Goal: Information Seeking & Learning: Learn about a topic

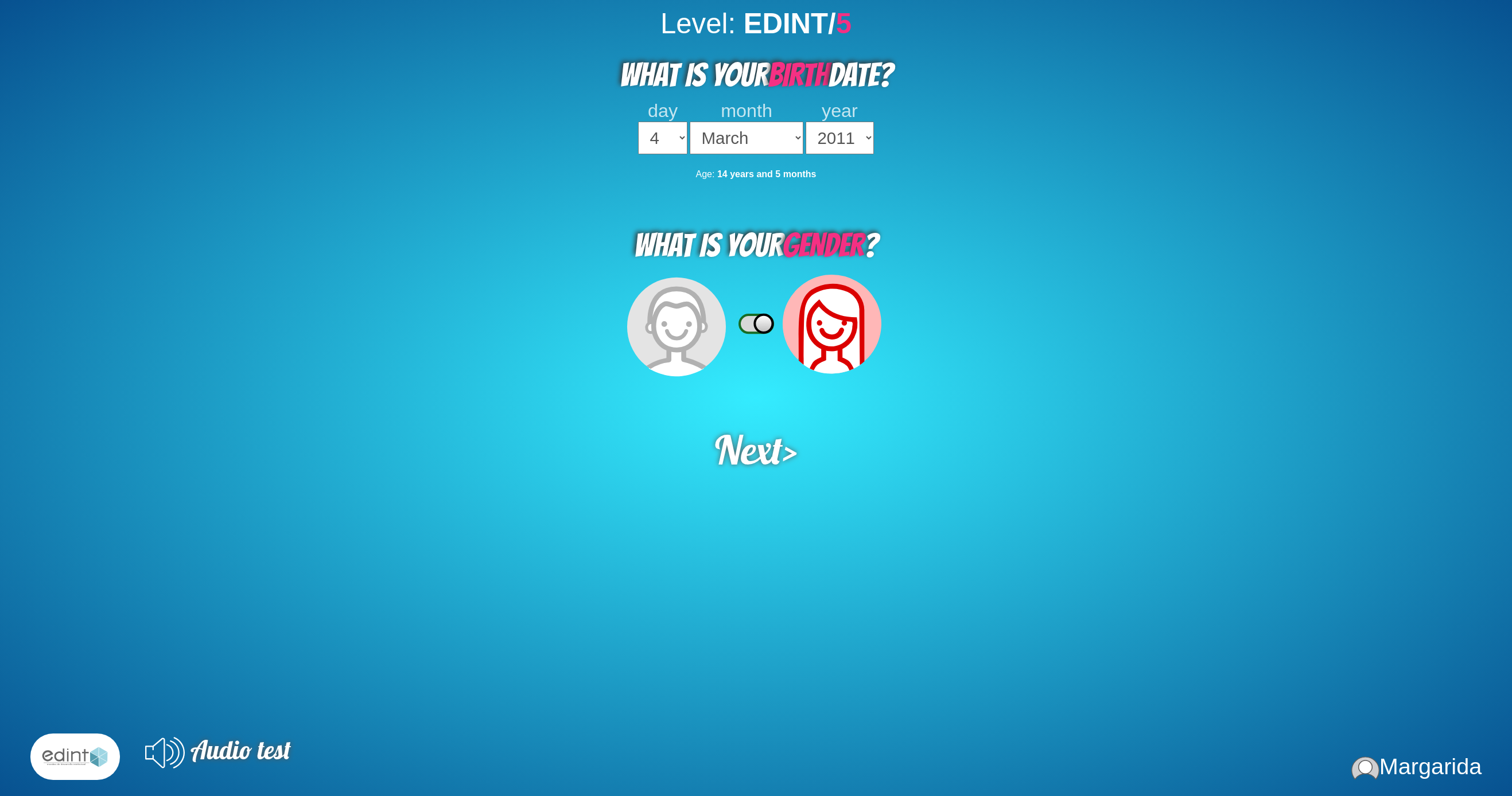
select select "4"
select select "03"
select select "2011"
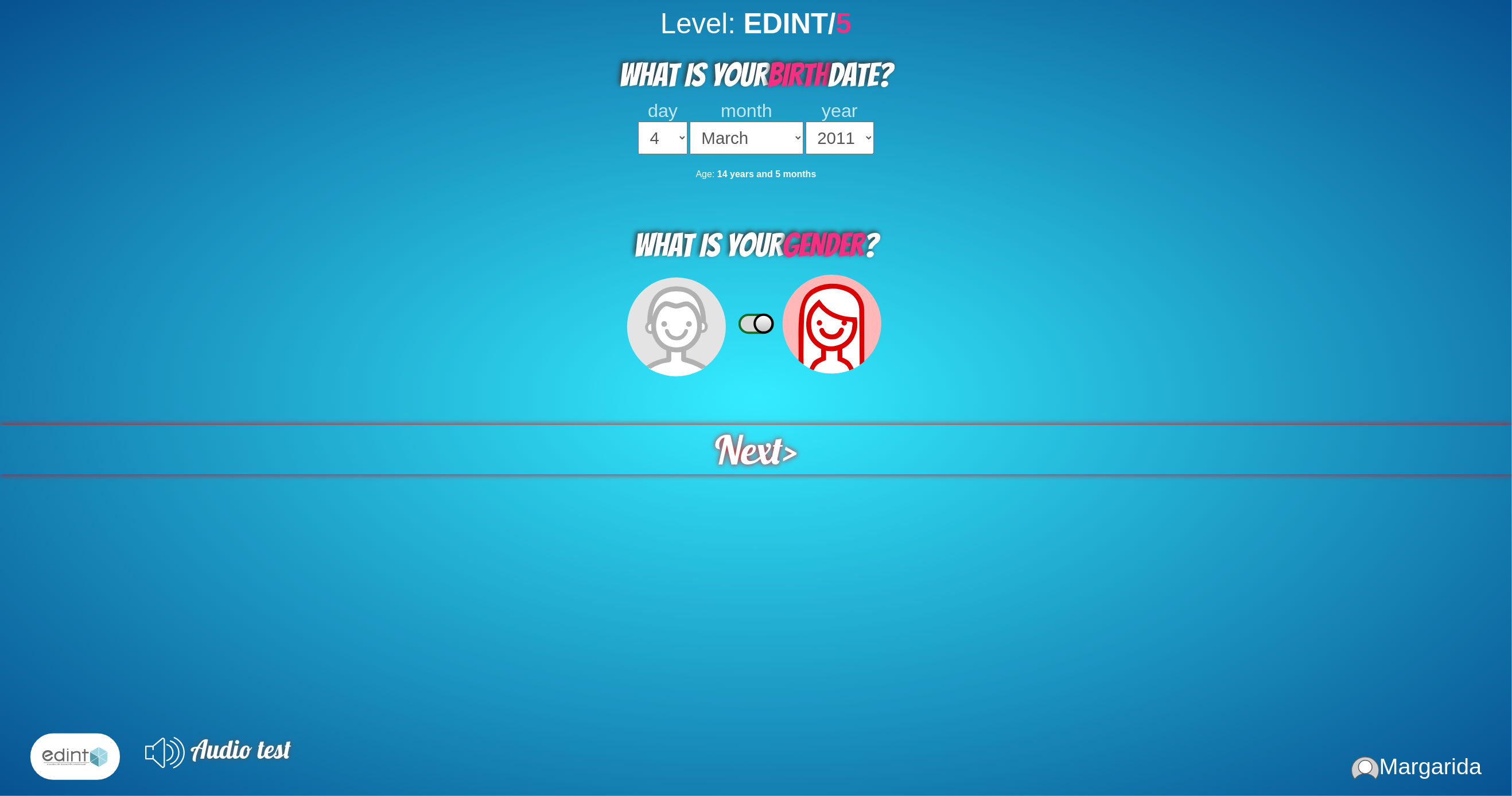
click at [731, 424] on span "Next" at bounding box center [749, 450] width 73 height 53
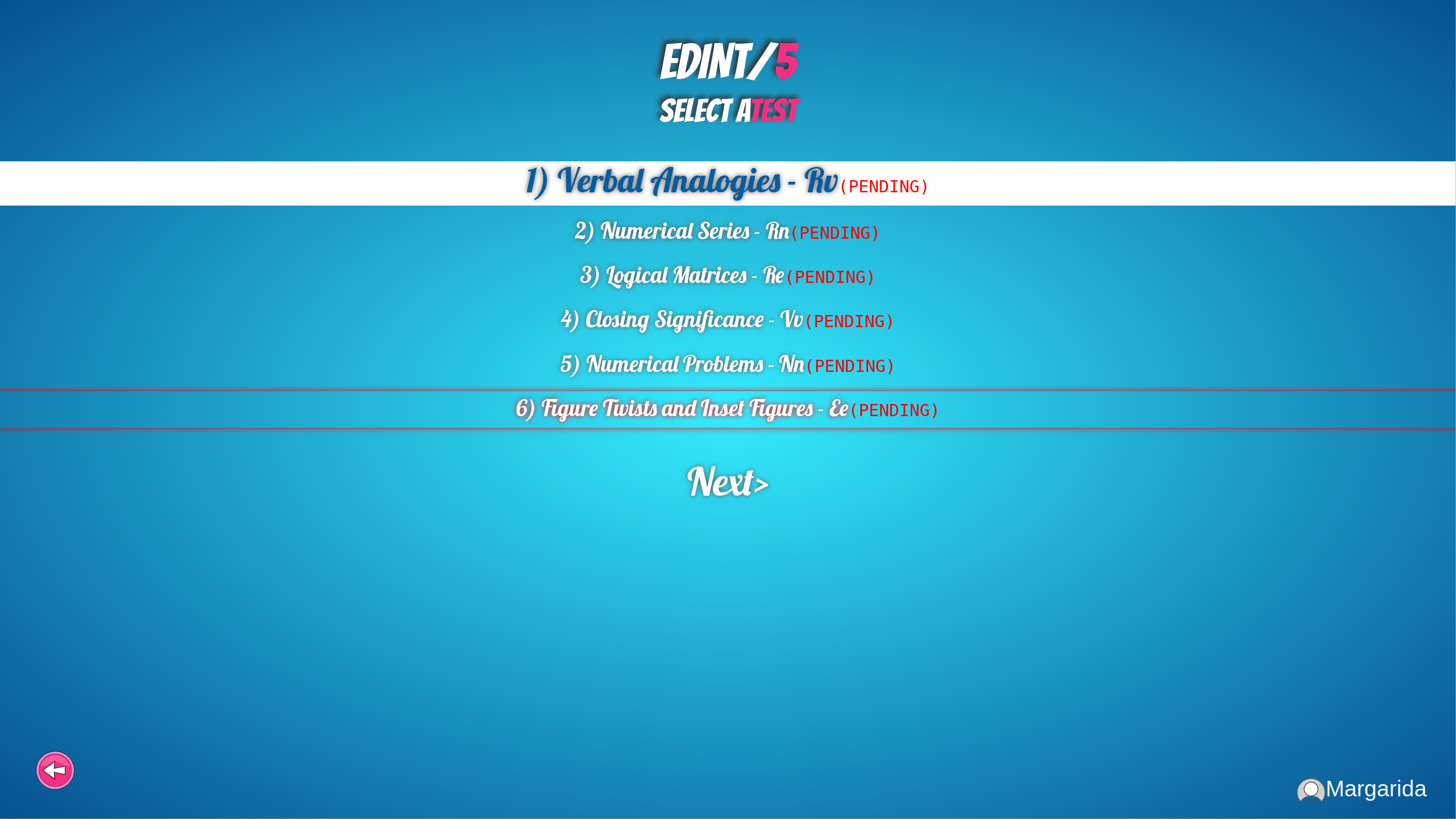
click at [805, 399] on div "6) Figure Twists and Inset Figures - Ee (PENDING)" at bounding box center [728, 409] width 1456 height 36
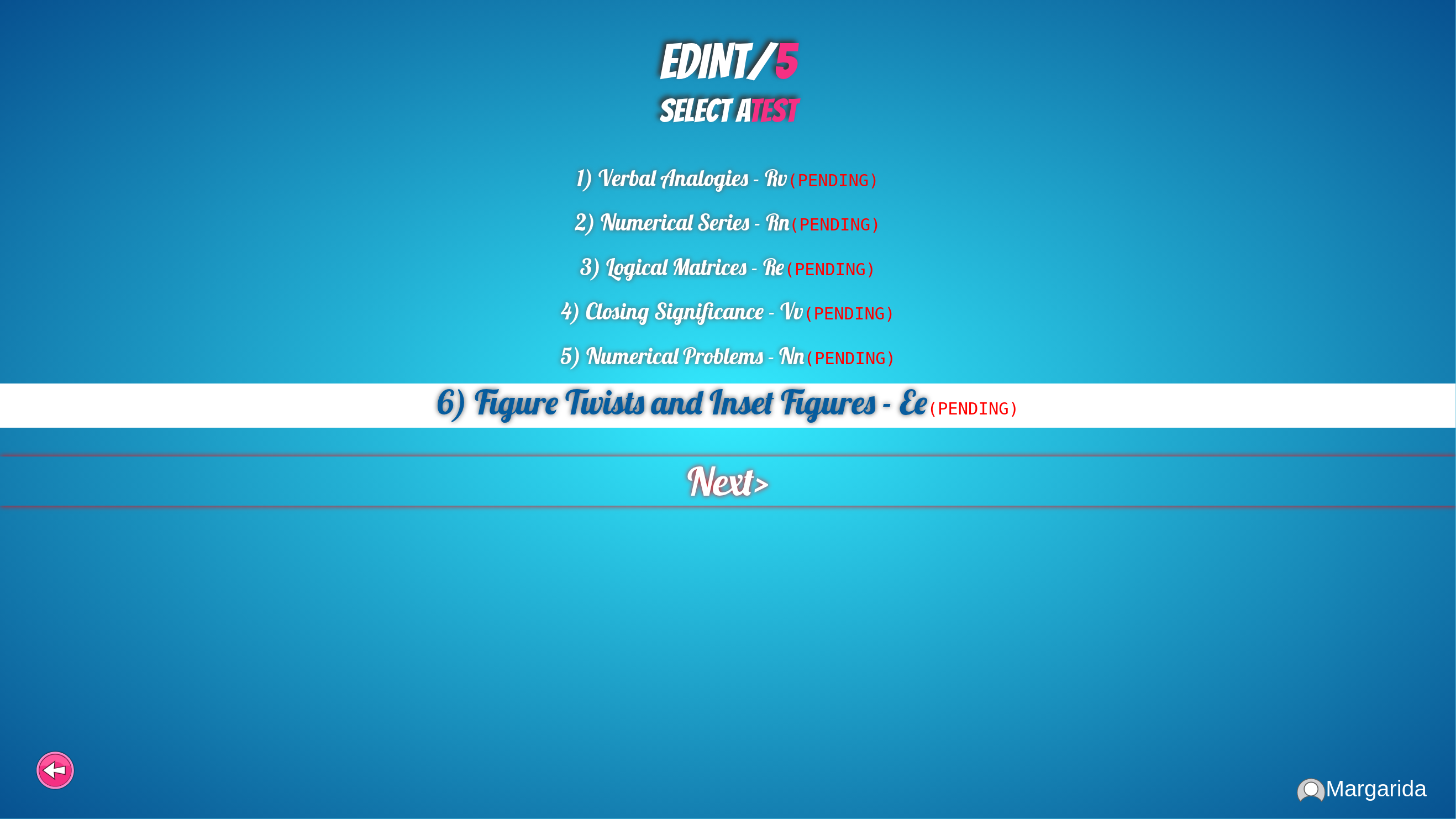
click at [720, 454] on span "Next" at bounding box center [719, 480] width 73 height 54
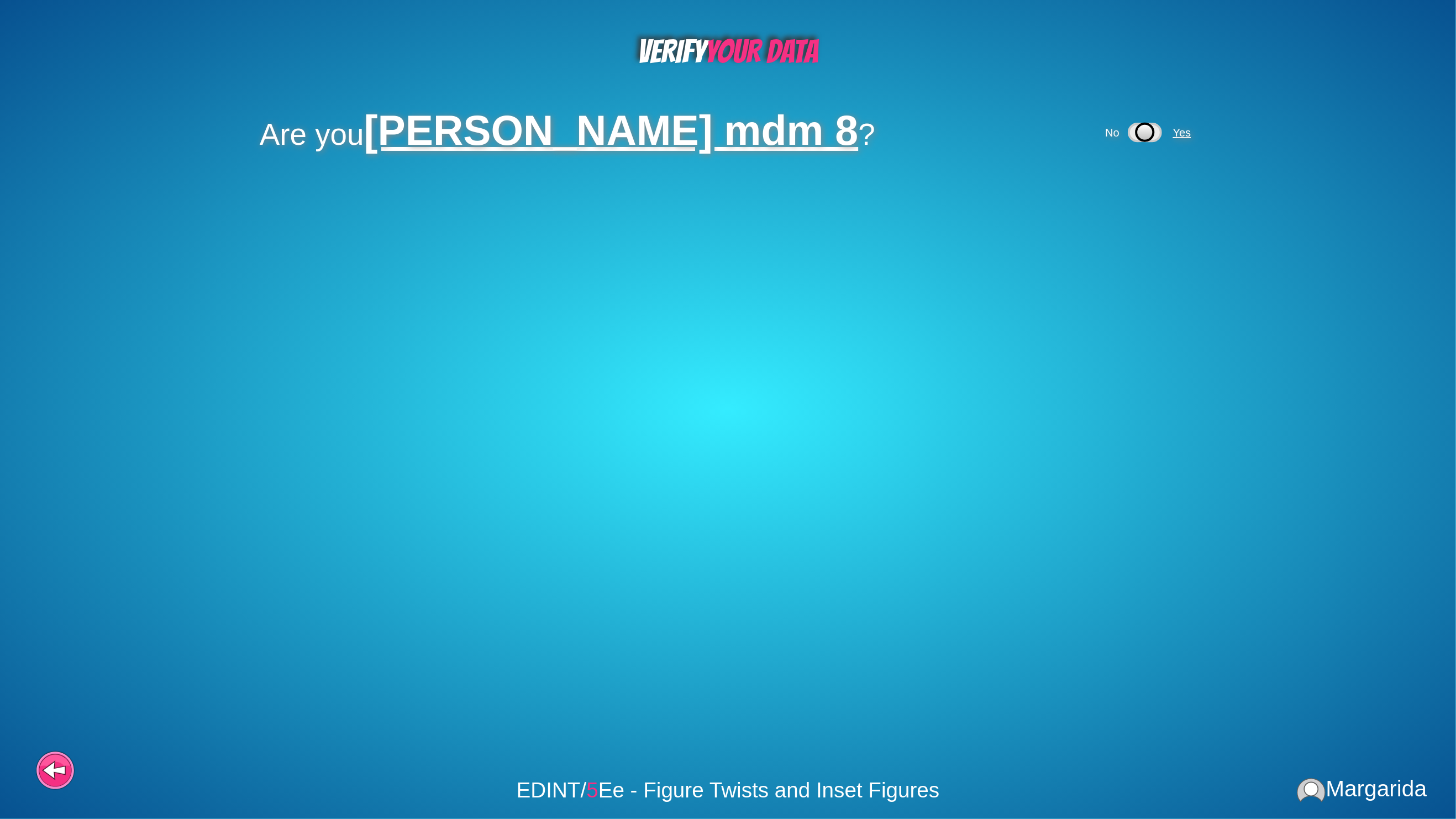
click at [1173, 130] on span "Yes" at bounding box center [1182, 133] width 19 height 12
click at [1096, 196] on span "Yes" at bounding box center [1100, 198] width 19 height 12
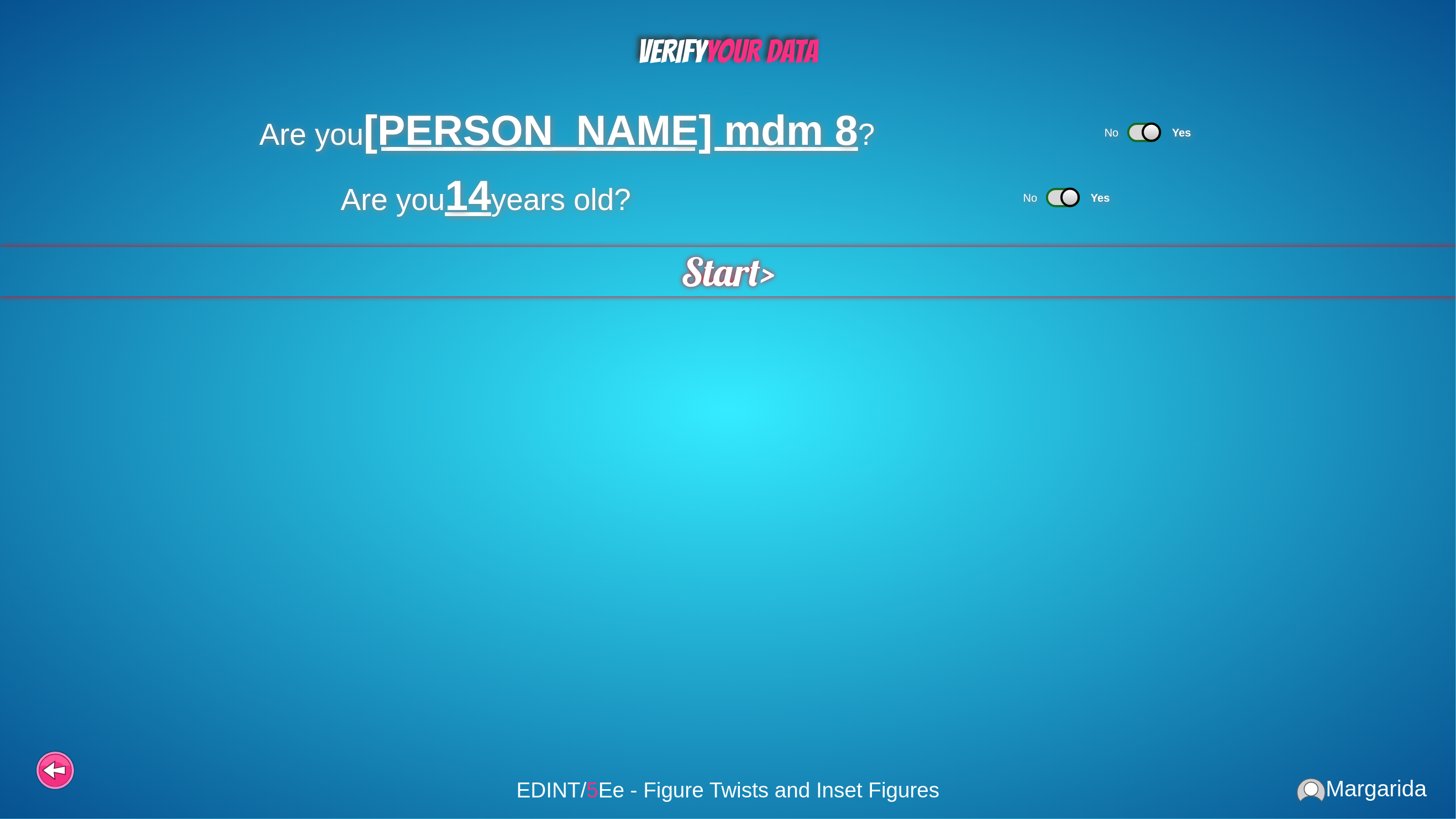
click at [735, 275] on span "Start" at bounding box center [720, 272] width 84 height 52
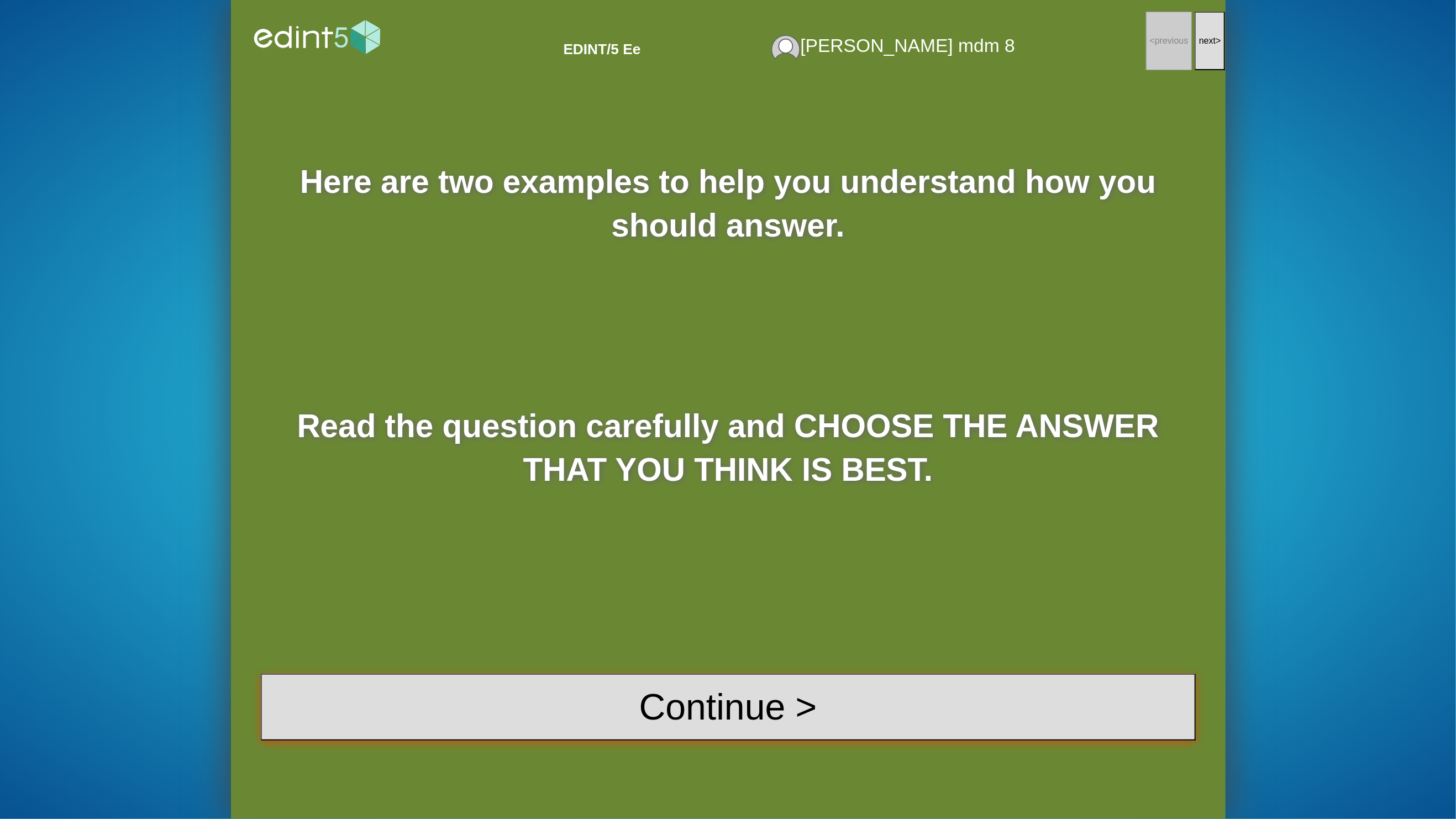
click at [594, 706] on button "Continue >" at bounding box center [728, 707] width 935 height 67
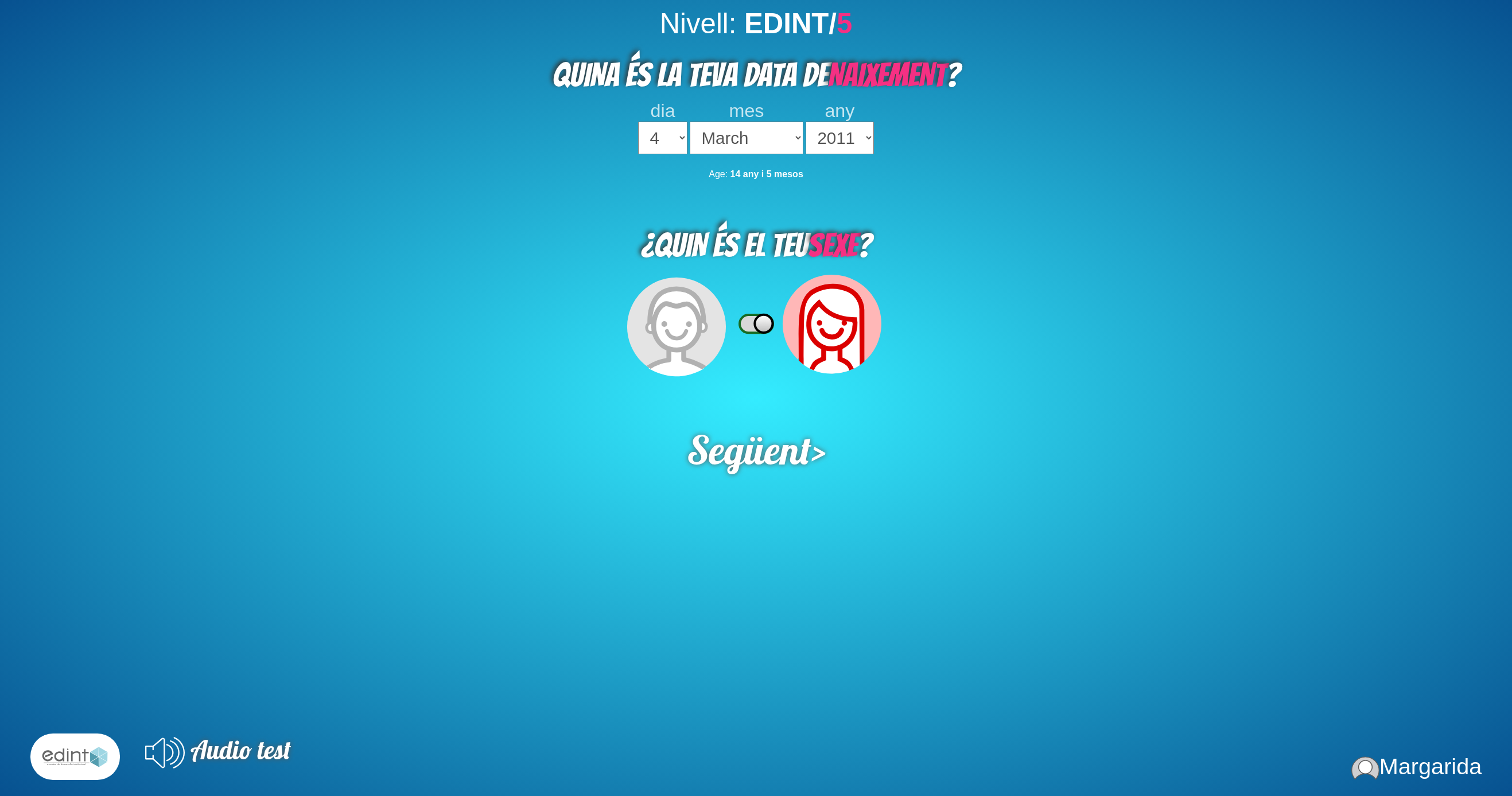
select select "4"
select select "03"
select select "2011"
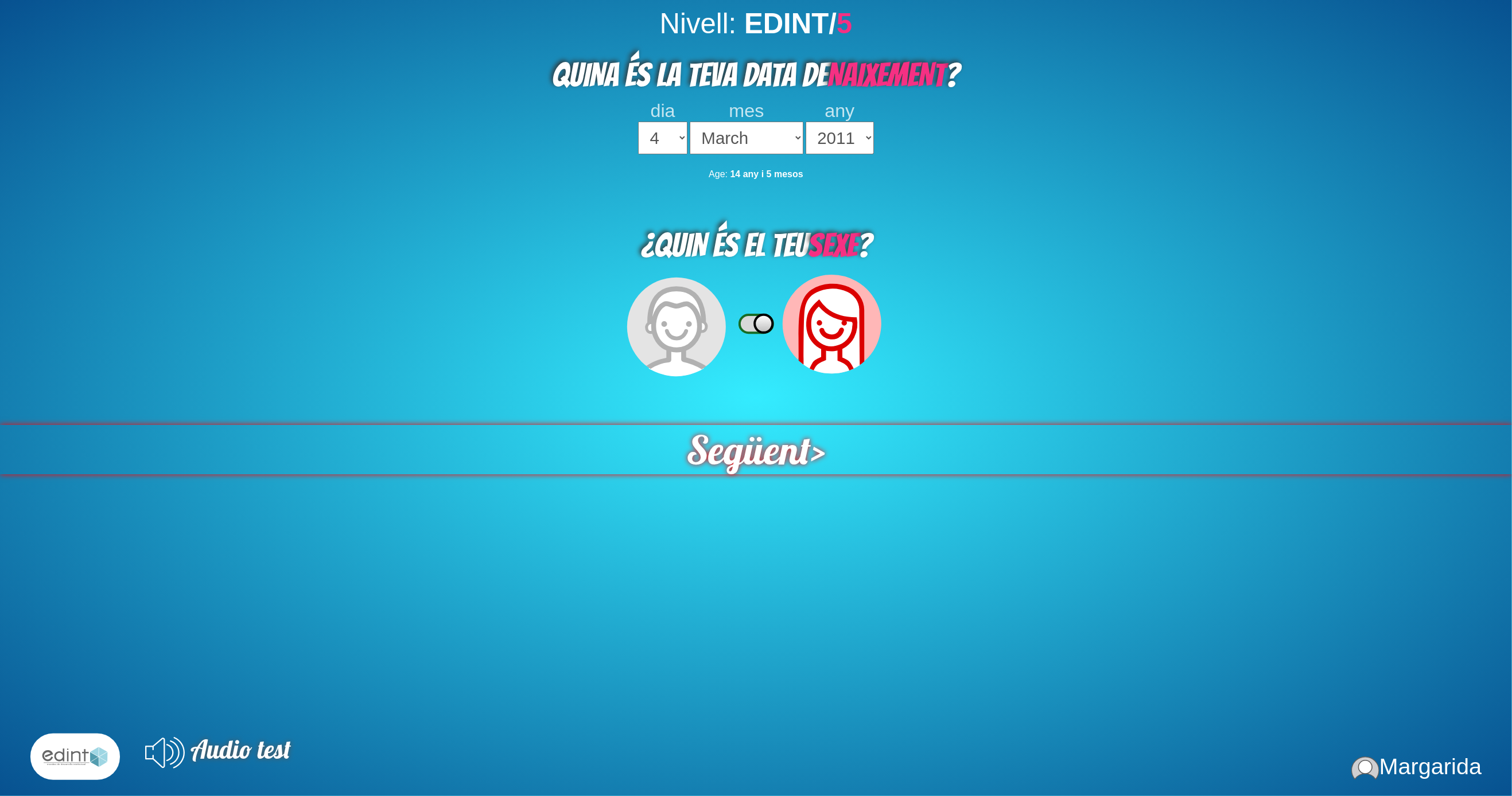
click at [745, 425] on span "Següent" at bounding box center [749, 449] width 126 height 50
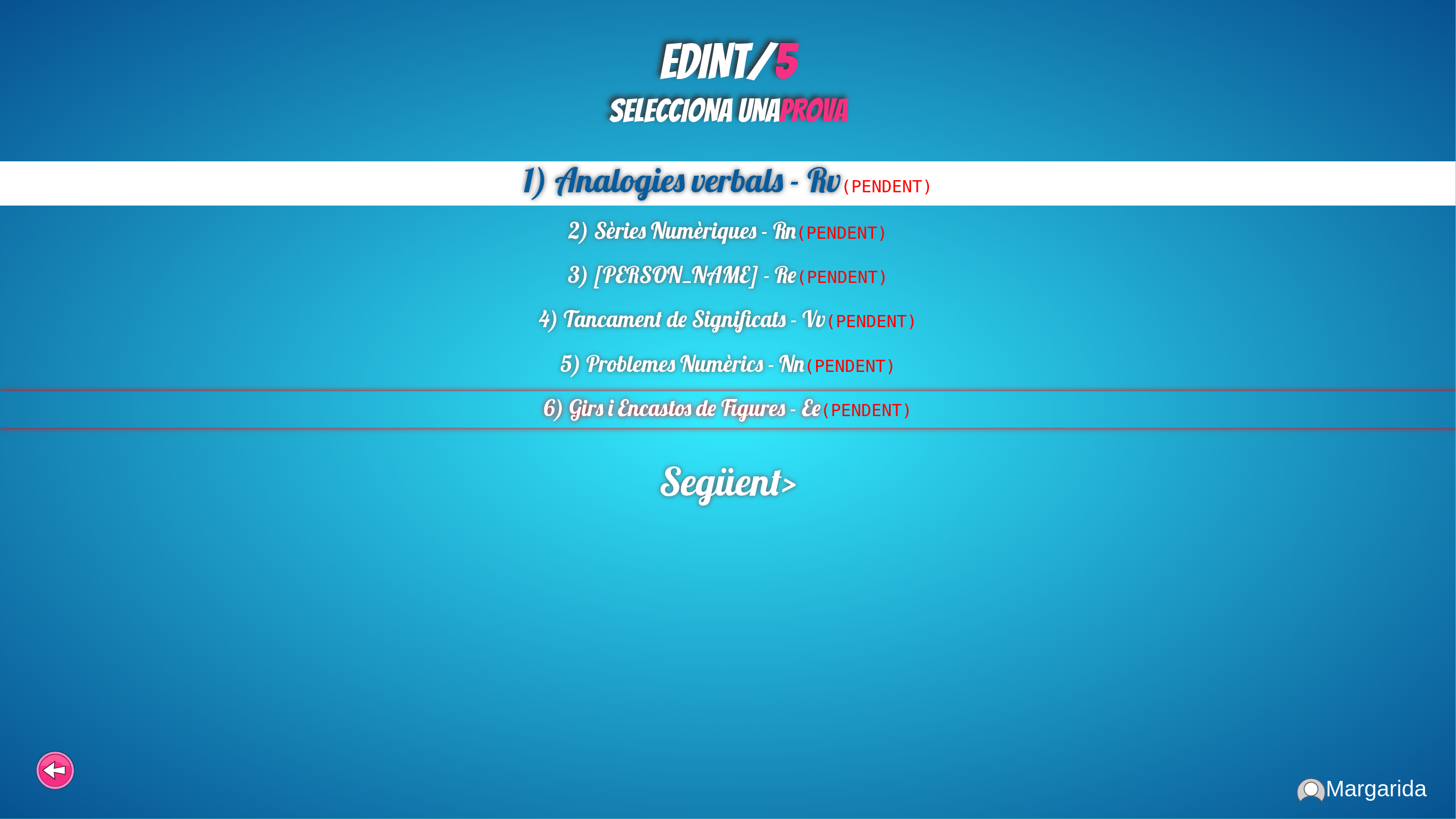
click at [791, 403] on div "6) Girs i Encastos de Figures - Ee (PENDENT)" at bounding box center [728, 409] width 1456 height 36
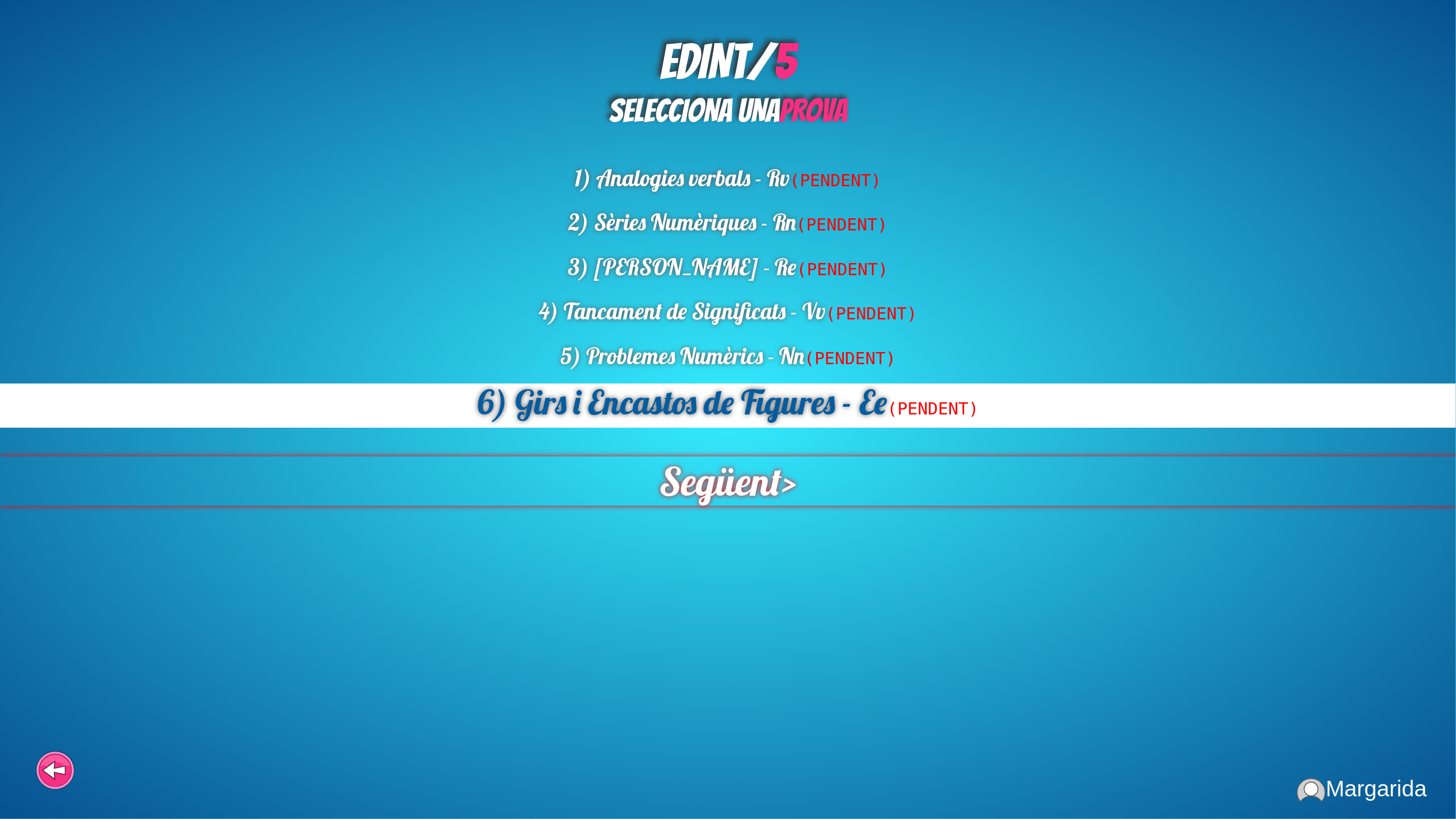
click at [706, 470] on span "Següent" at bounding box center [721, 481] width 123 height 49
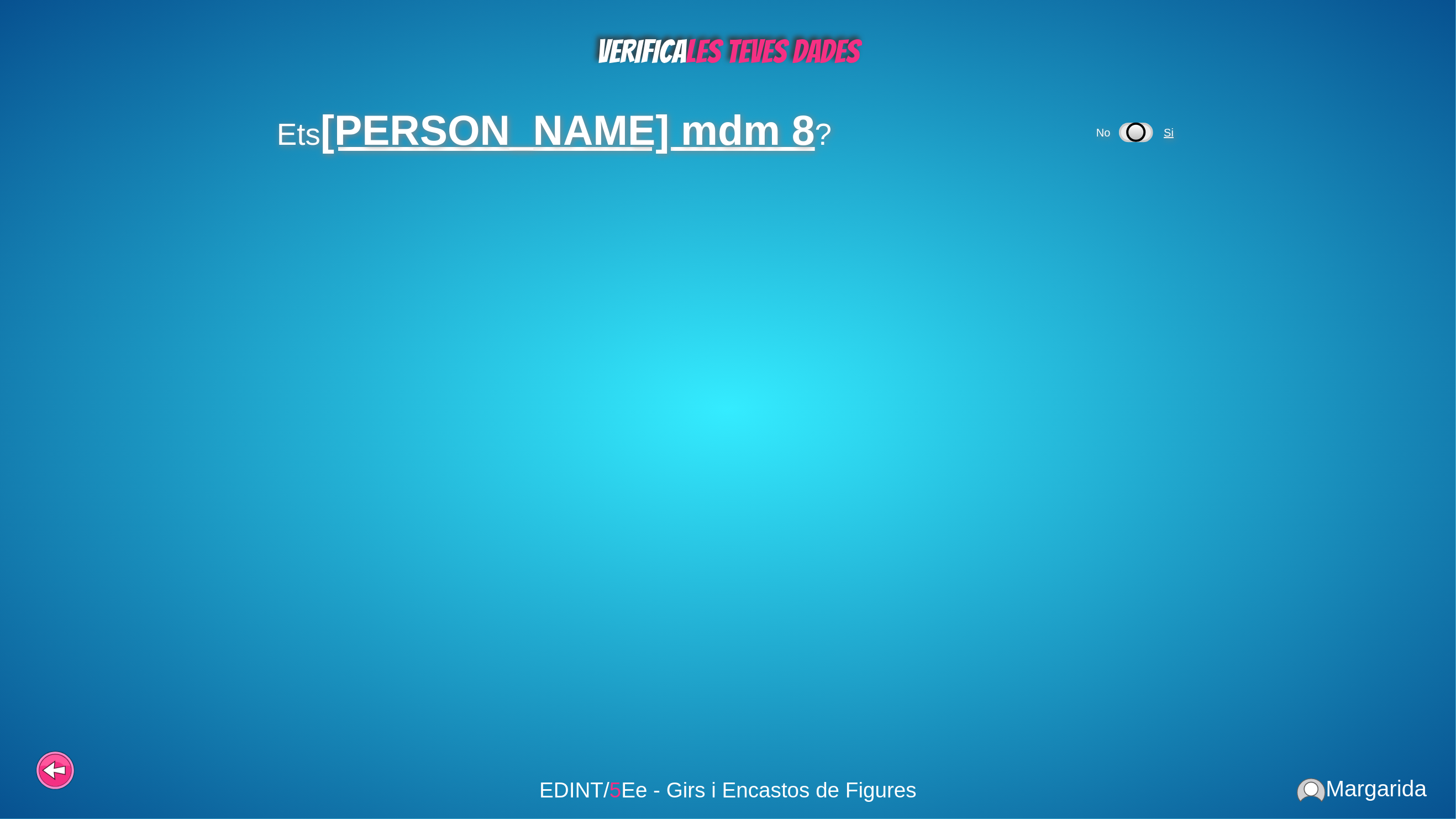
click at [1163, 130] on span "Si" at bounding box center [1168, 133] width 10 height 12
click at [1073, 193] on span "Si" at bounding box center [1077, 198] width 10 height 12
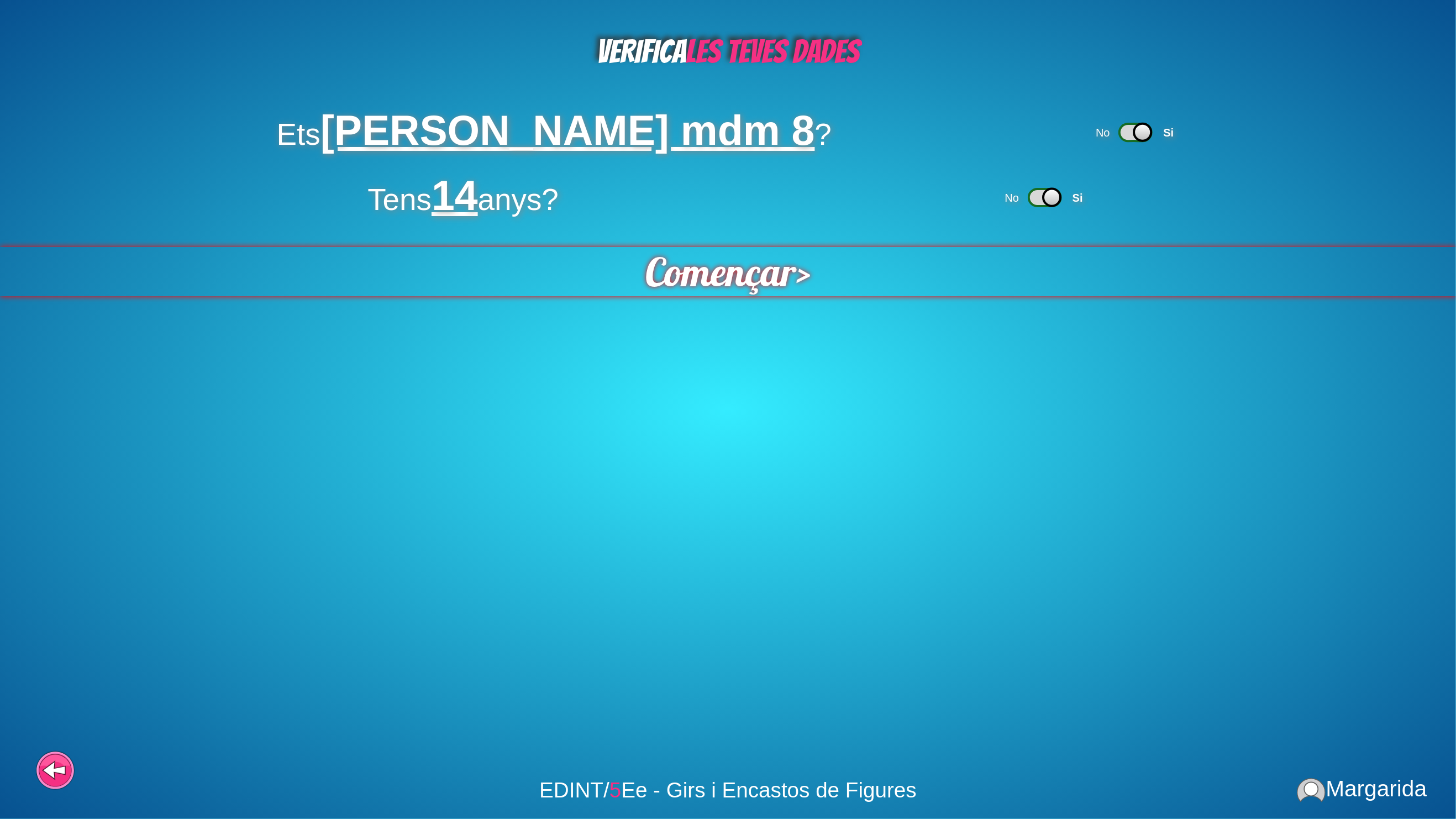
click at [748, 257] on span "Començar" at bounding box center [721, 272] width 152 height 49
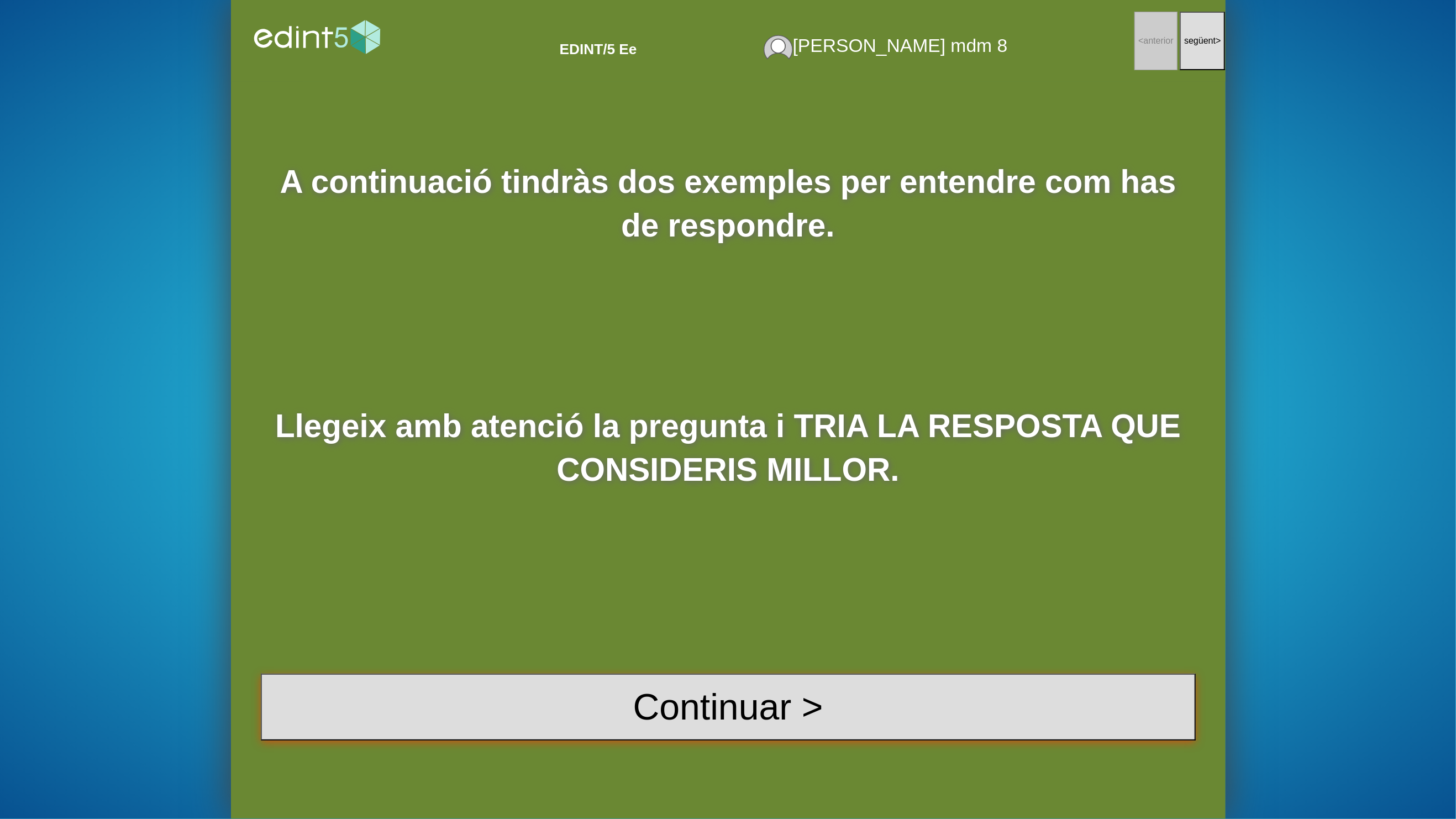
click at [900, 689] on button "Continuar >" at bounding box center [728, 707] width 935 height 67
